Goal: Book appointment/travel/reservation

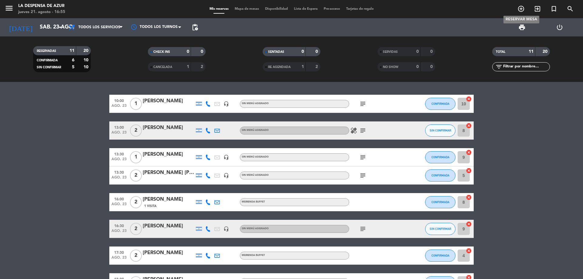
click at [523, 13] on span "add_circle_outline" at bounding box center [521, 9] width 16 height 10
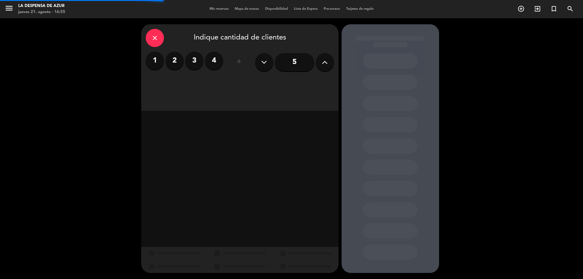
click at [170, 60] on label "2" at bounding box center [175, 61] width 18 height 18
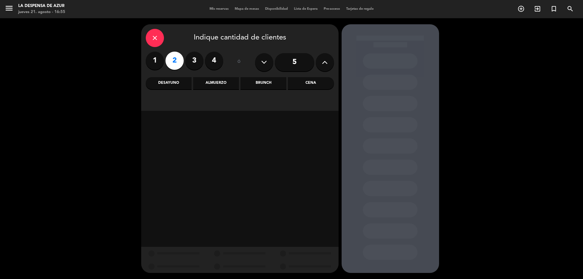
click at [166, 80] on div "Desayuno" at bounding box center [169, 83] width 46 height 12
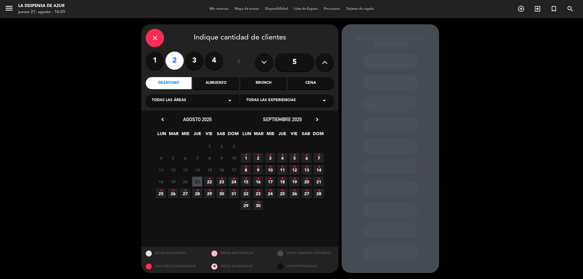
click at [207, 180] on span "22 •" at bounding box center [209, 182] width 10 height 10
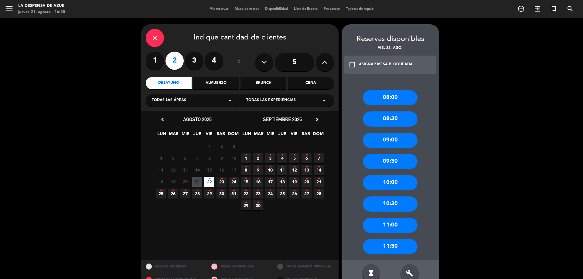
click at [395, 144] on div "09:00" at bounding box center [390, 140] width 55 height 15
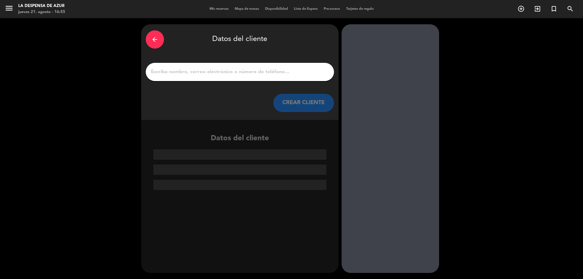
click at [268, 73] on input "1" at bounding box center [239, 72] width 179 height 9
paste input "[PERSON_NAME] y [PERSON_NAME] 3518012186 // v, 21649 // Reco + 30 min + mesón x…"
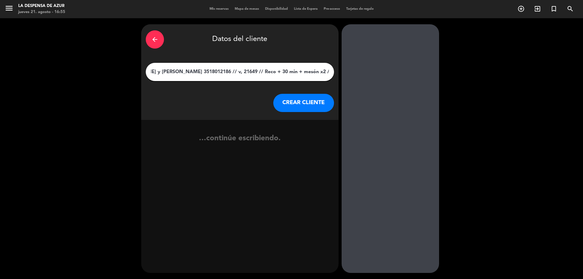
type input "[PERSON_NAME] y [PERSON_NAME] 3518012186 // v, 21649 // Reco + 30 min + mesón x…"
click at [303, 102] on button "CREAR CLIENTE" at bounding box center [303, 103] width 61 height 18
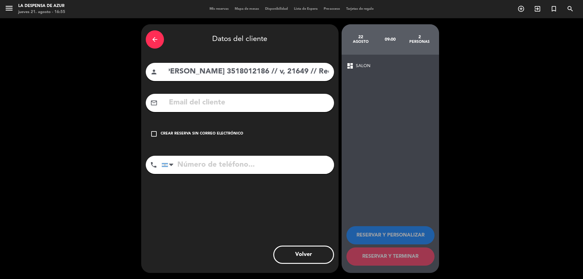
scroll to position [0, 103]
drag, startPoint x: 284, startPoint y: 72, endPoint x: 226, endPoint y: 76, distance: 57.9
click at [226, 76] on input "[PERSON_NAME] y [PERSON_NAME] 3518012186 // v, 21649 // Reco + 30 min + mesón x…" at bounding box center [248, 72] width 161 height 12
type input "[PERSON_NAME] y [PERSON_NAME] // v, 21649 // Reco + 30 min + mesón x2 // BE"
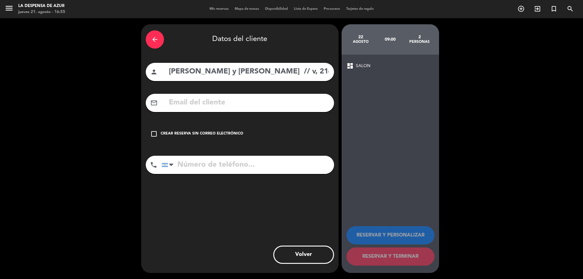
click at [208, 167] on input "tel" at bounding box center [248, 165] width 173 height 18
paste input "3518012186"
type input "3518012186"
click at [216, 128] on div "check_box_outline_blank Crear reserva sin correo electrónico" at bounding box center [240, 134] width 188 height 18
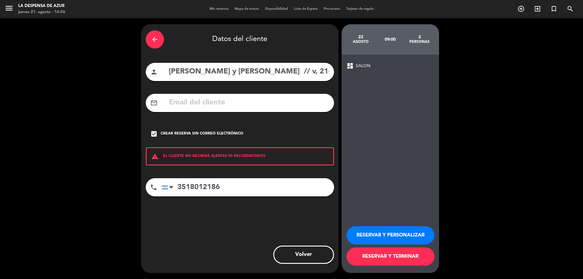
scroll to position [0, 117]
drag, startPoint x: 286, startPoint y: 76, endPoint x: 420, endPoint y: 81, distance: 134.1
click at [420, 81] on div "arrow_back Datos del cliente person [PERSON_NAME] y [PERSON_NAME] // v, 21649 /…" at bounding box center [291, 148] width 583 height 261
type input "[PERSON_NAME] y [PERSON_NAME]"
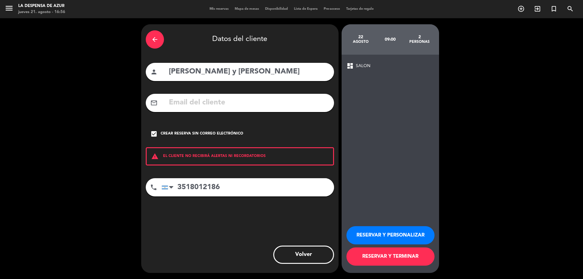
click at [390, 234] on button "RESERVAR Y PERSONALIZAR" at bounding box center [391, 235] width 88 height 18
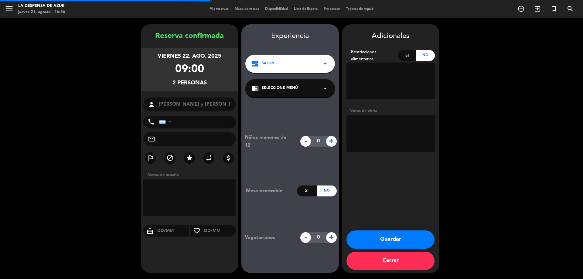
type input "[PHONE_NUMBER]"
click at [370, 119] on textarea at bounding box center [391, 133] width 88 height 36
paste textarea "// v, 21649 // Reco + 30 min + mesón x2 // BE"
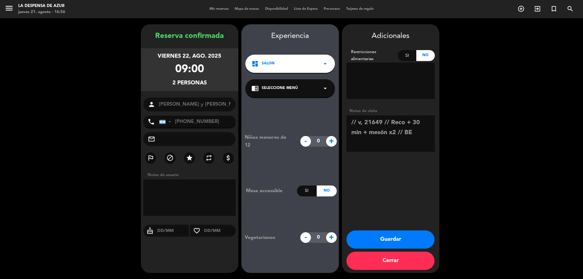
drag, startPoint x: 389, startPoint y: 124, endPoint x: 366, endPoint y: 132, distance: 24.7
click at [366, 132] on textarea at bounding box center [391, 133] width 88 height 36
click at [429, 123] on textarea at bounding box center [391, 133] width 88 height 36
type textarea "// v, 21649 // mesón x2 // tiene spa a las 10hs // BE"
click at [384, 243] on button "Guardar" at bounding box center [391, 240] width 88 height 18
